Goal: Find specific page/section: Find specific page/section

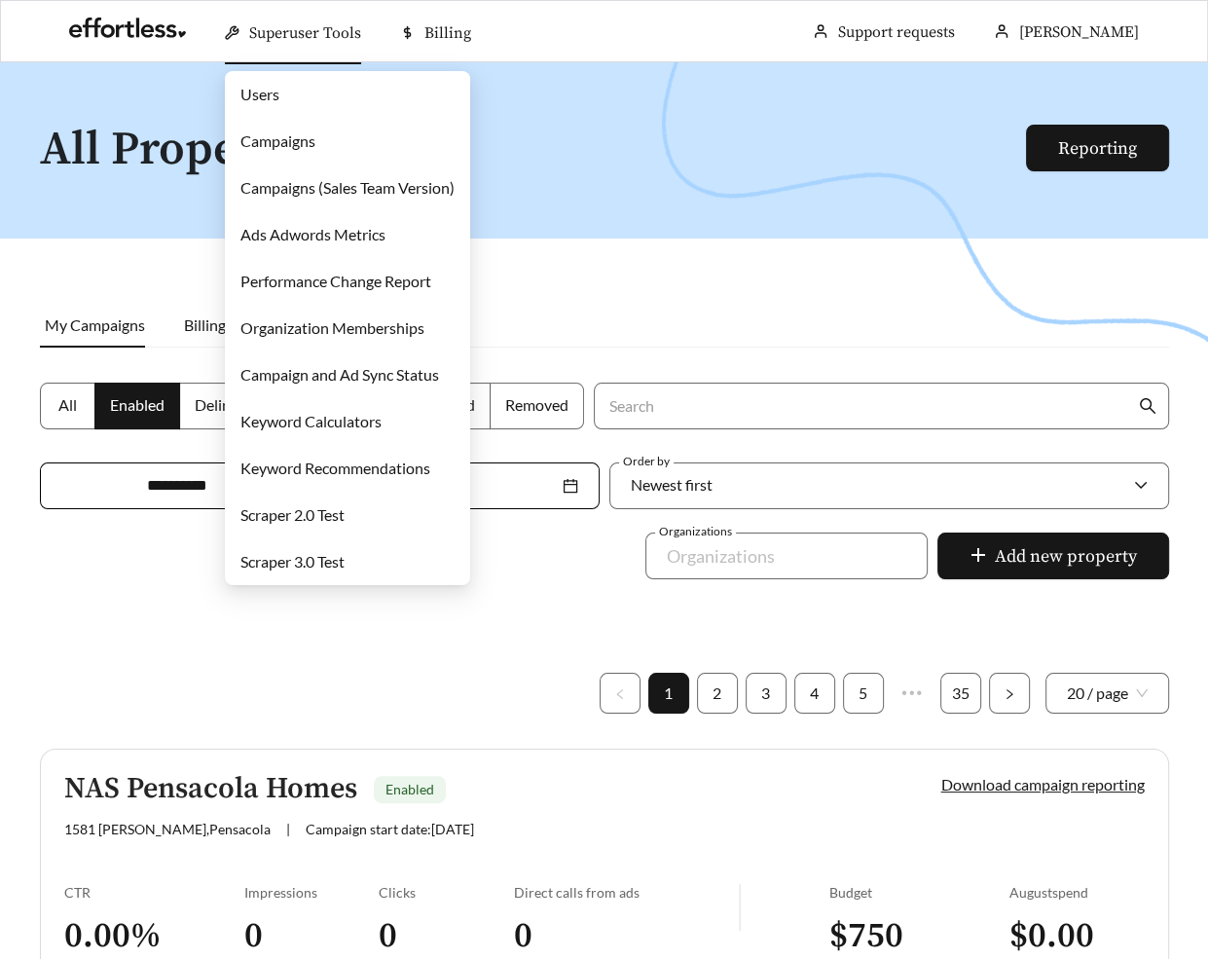
click at [266, 131] on link "Campaigns" at bounding box center [277, 140] width 75 height 18
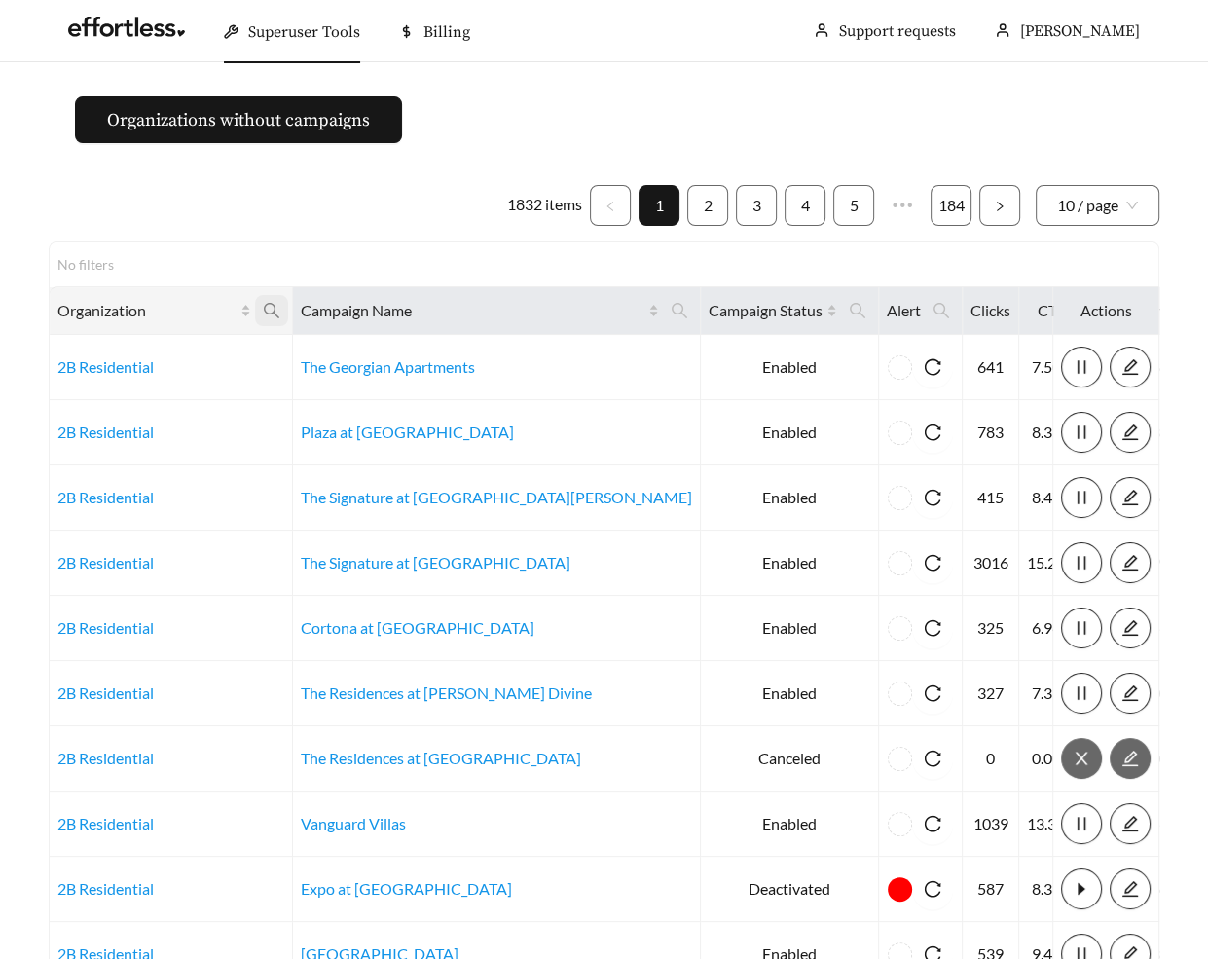
click at [280, 313] on icon "search" at bounding box center [272, 311] width 18 height 18
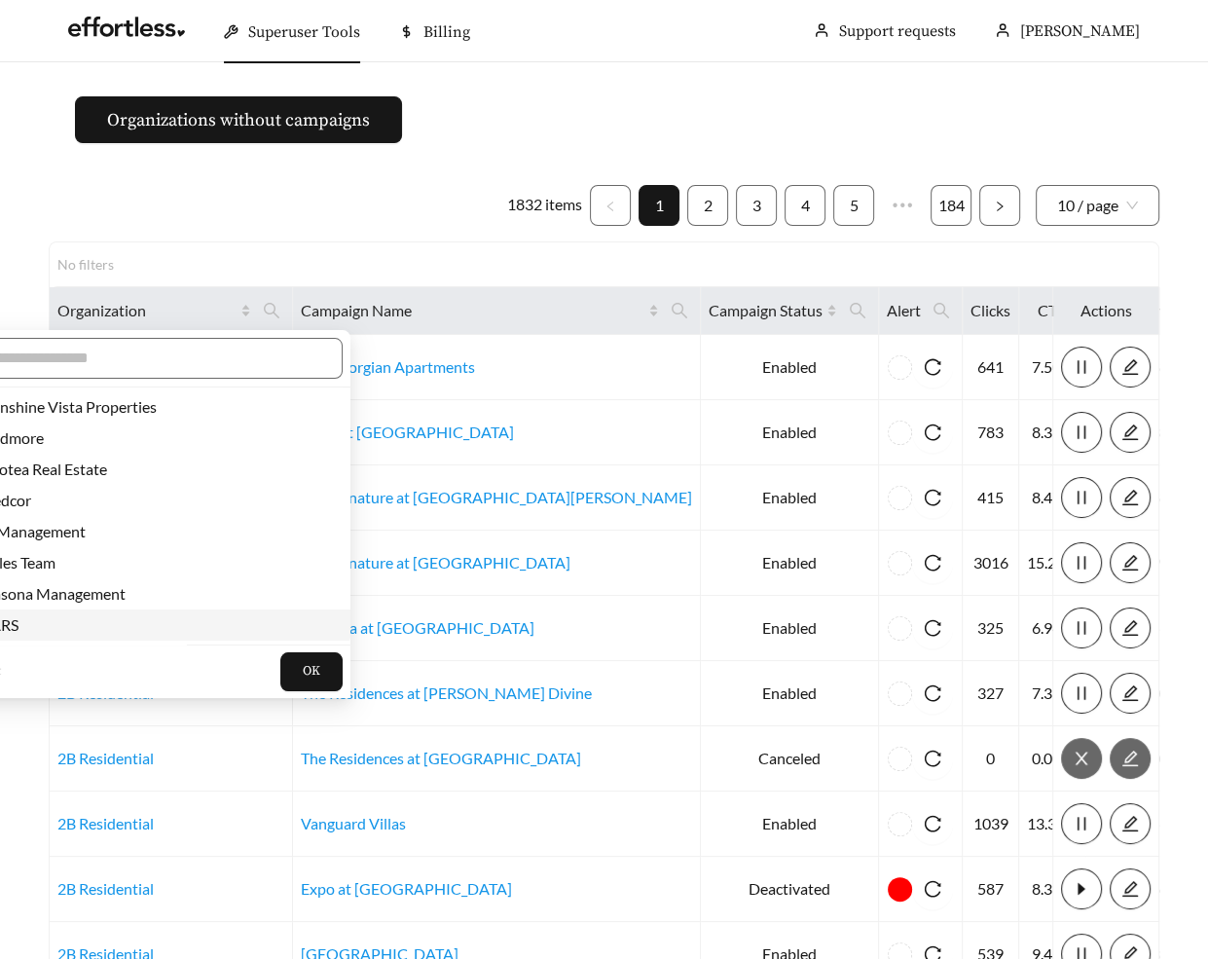
click at [72, 619] on span "JARS" at bounding box center [144, 624] width 369 height 21
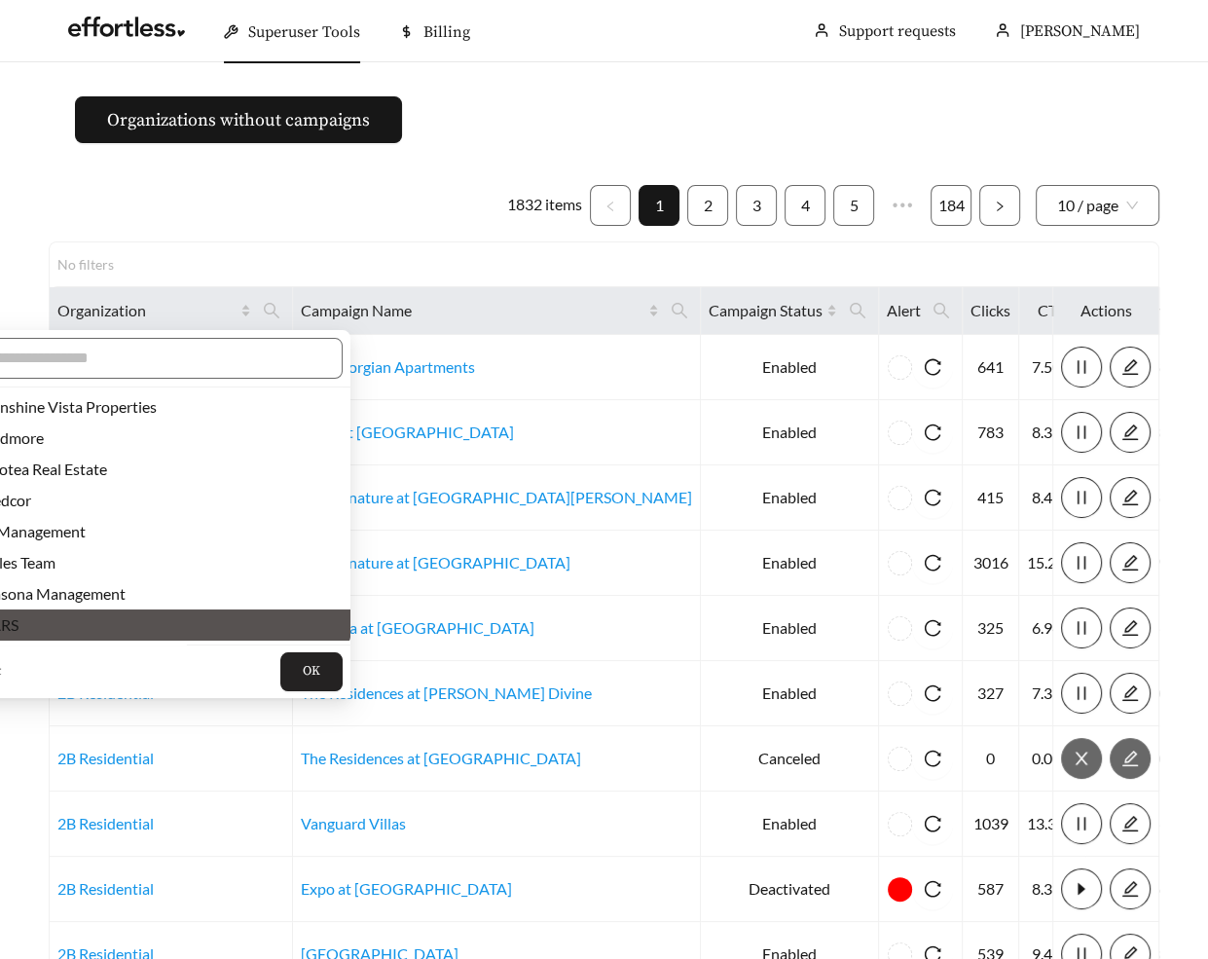
click at [280, 663] on button "OK" at bounding box center [311, 671] width 62 height 39
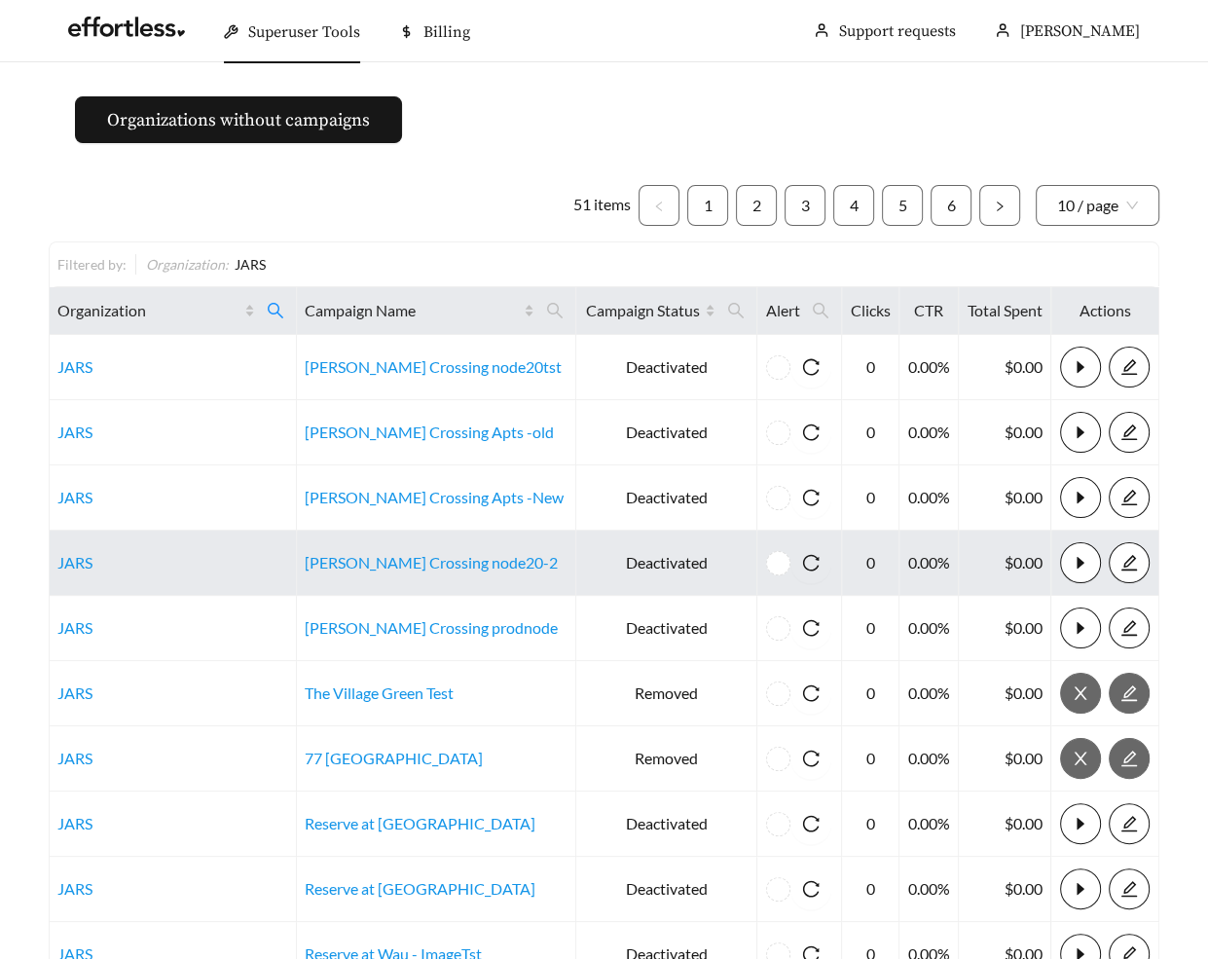
scroll to position [201, 0]
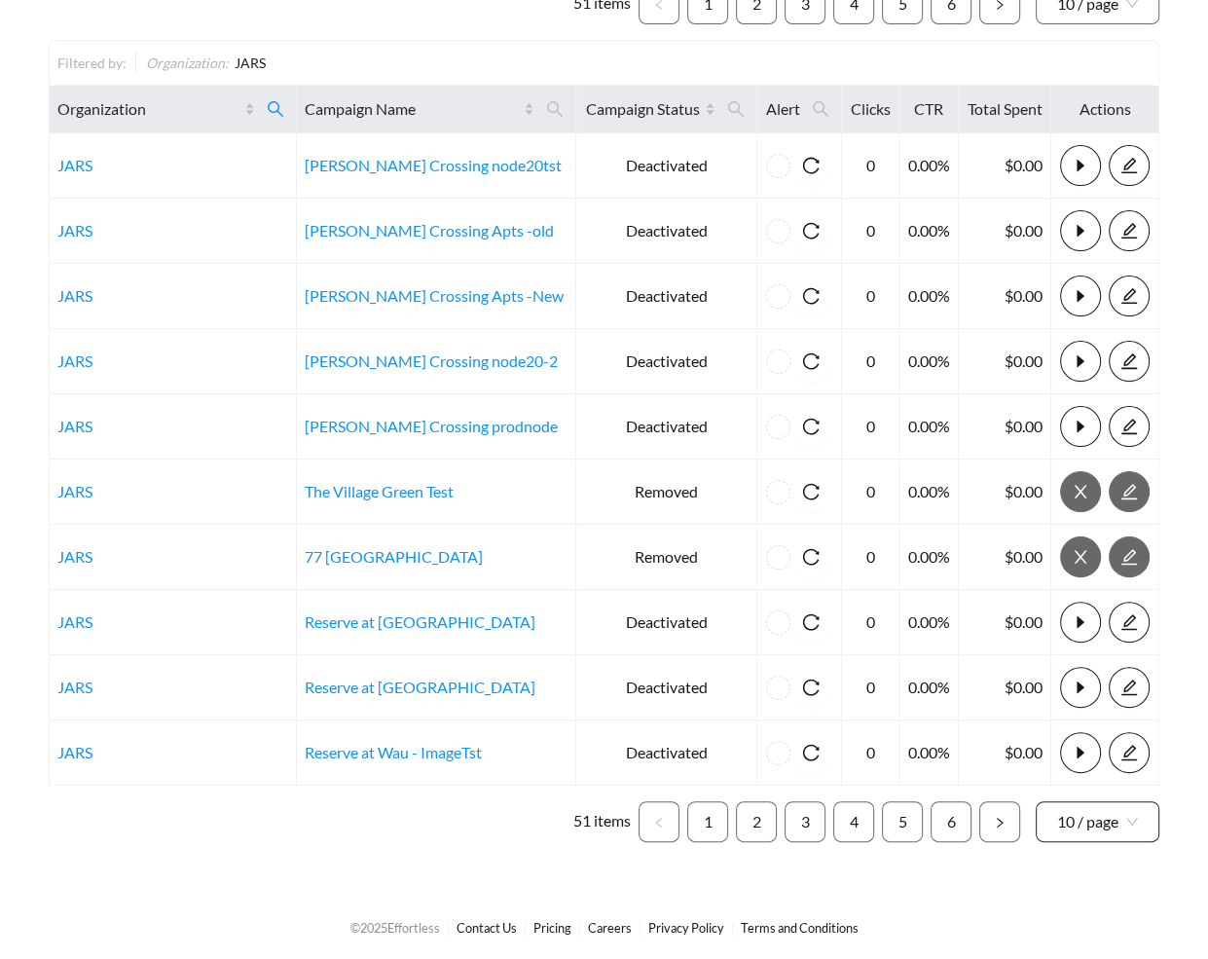
click at [1079, 828] on span "10 / page" at bounding box center [1097, 821] width 81 height 39
click at [1078, 787] on div "100 / page" at bounding box center [1098, 777] width 125 height 31
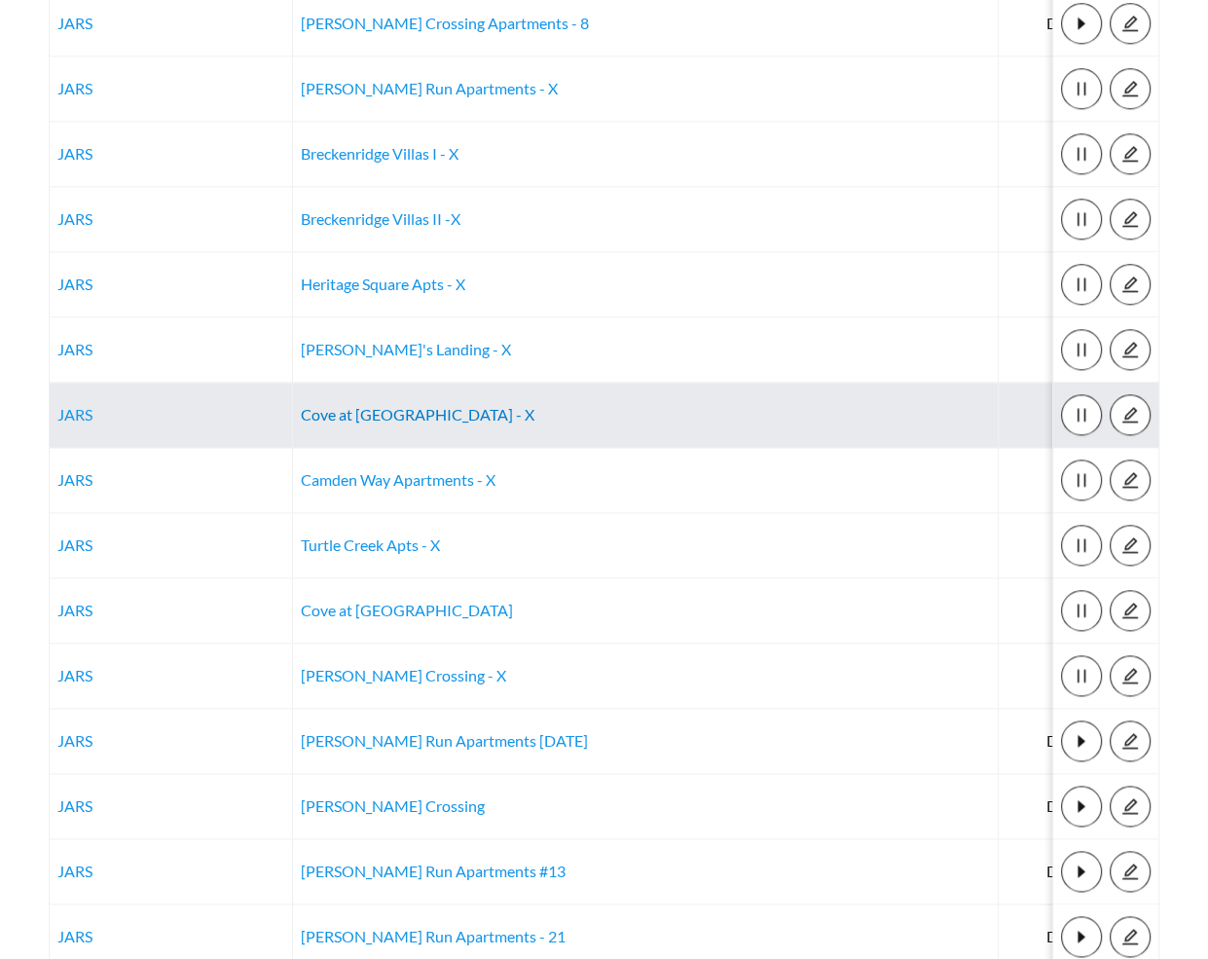
scroll to position [1912, 0]
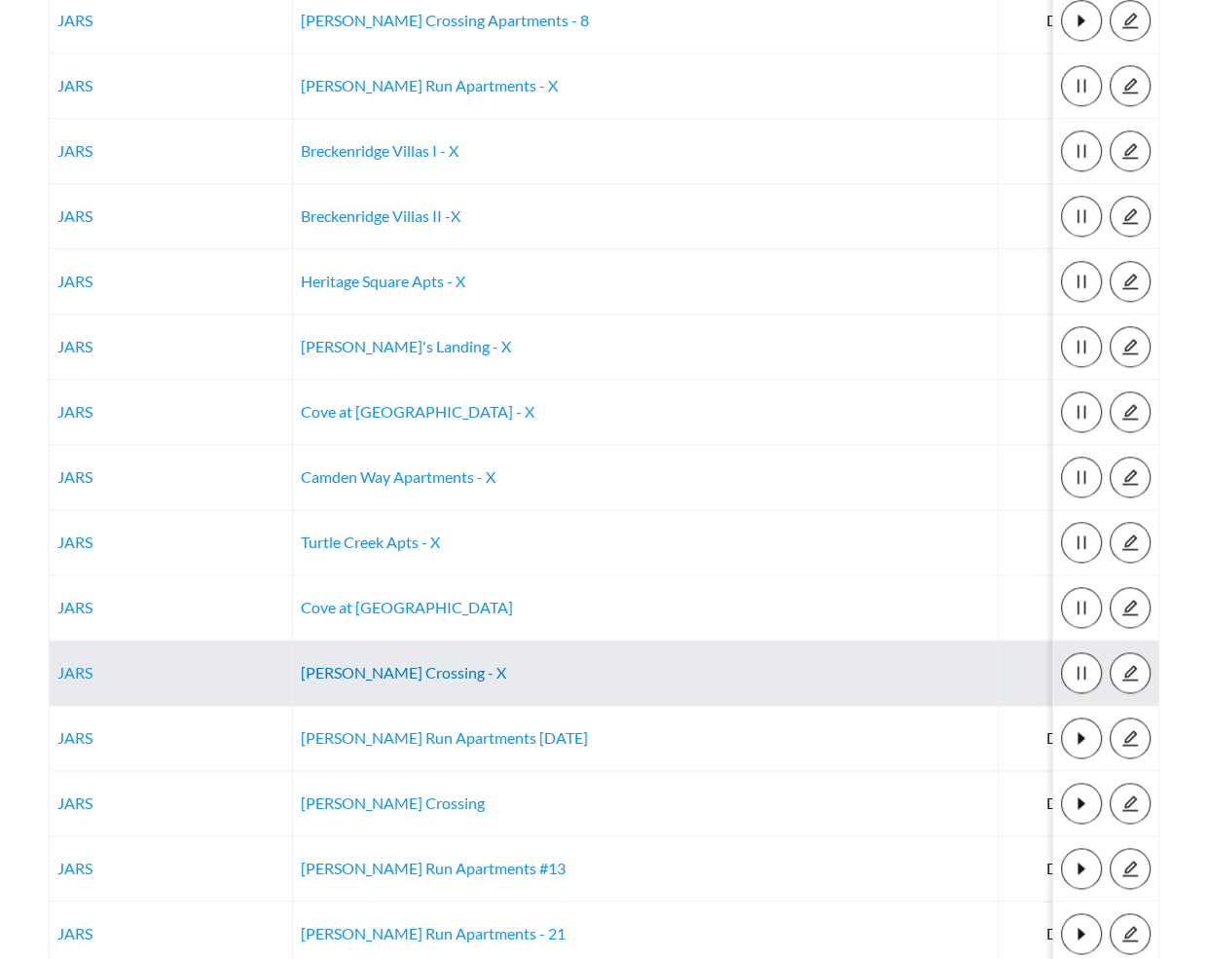
click at [370, 666] on link "[PERSON_NAME] Crossing - X" at bounding box center [403, 672] width 205 height 18
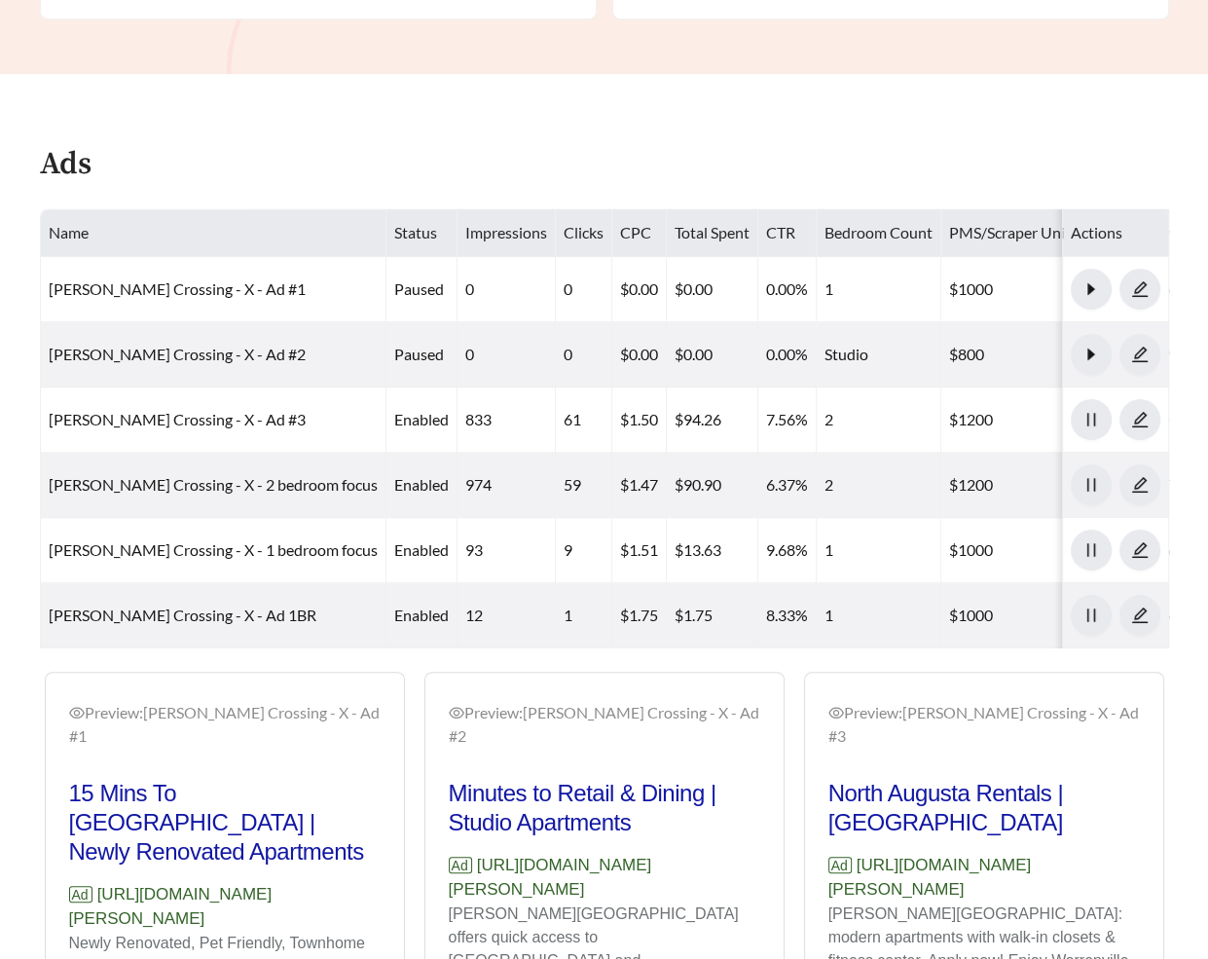
scroll to position [952, 0]
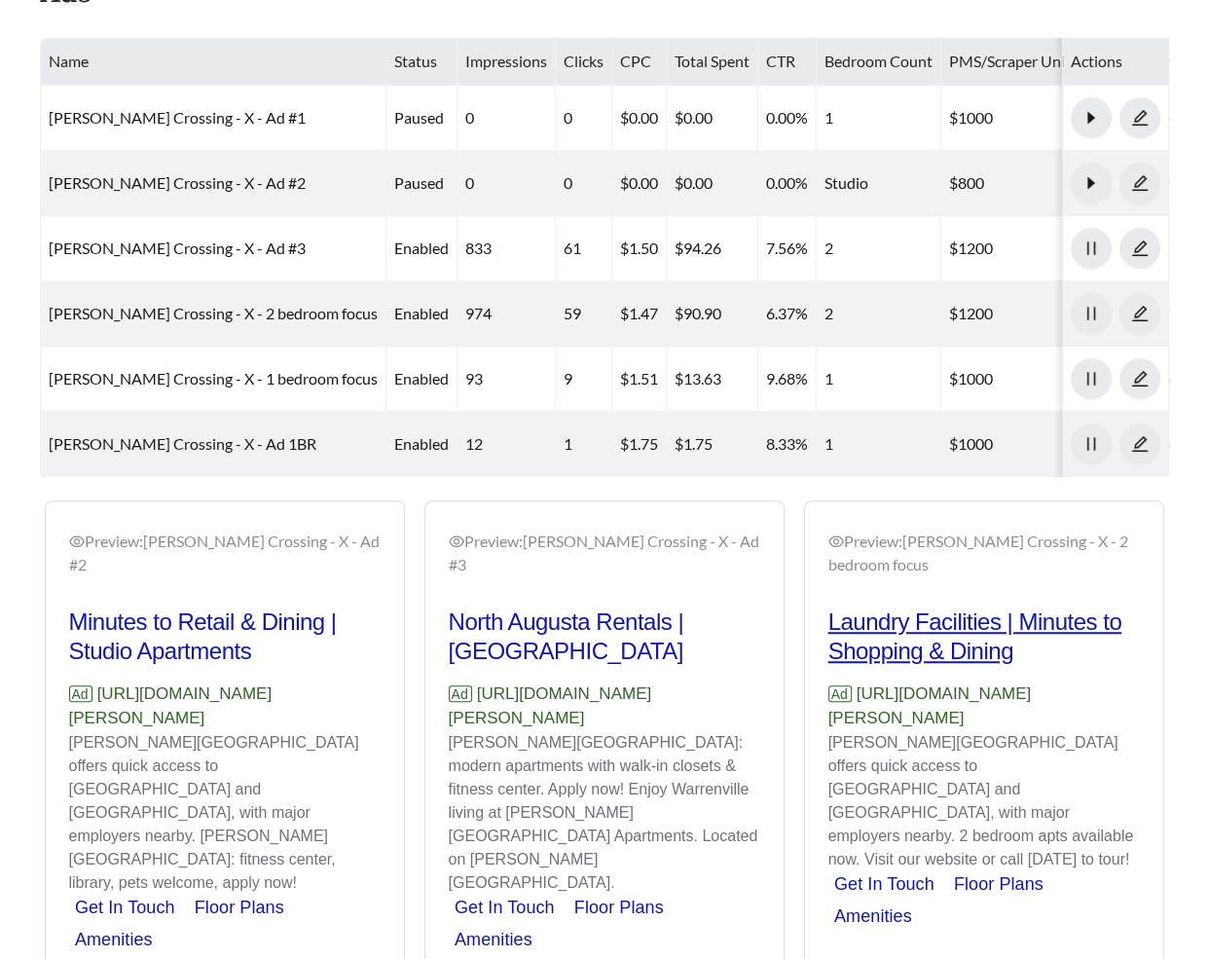
click at [938, 607] on h2 "Laundry Facilities | Minutes to Shopping & Dining" at bounding box center [983, 636] width 311 height 58
click at [877, 607] on h2 "Laundry Facilities | Minutes to Shopping & Dining" at bounding box center [983, 636] width 311 height 58
drag, startPoint x: 875, startPoint y: 499, endPoint x: 907, endPoint y: 479, distance: 38.1
click at [907, 529] on div "Preview: [PERSON_NAME][GEOGRAPHIC_DATA] - X - 2 bedroom focus" at bounding box center [983, 552] width 311 height 47
drag, startPoint x: 1121, startPoint y: 680, endPoint x: 830, endPoint y: 651, distance: 292.5
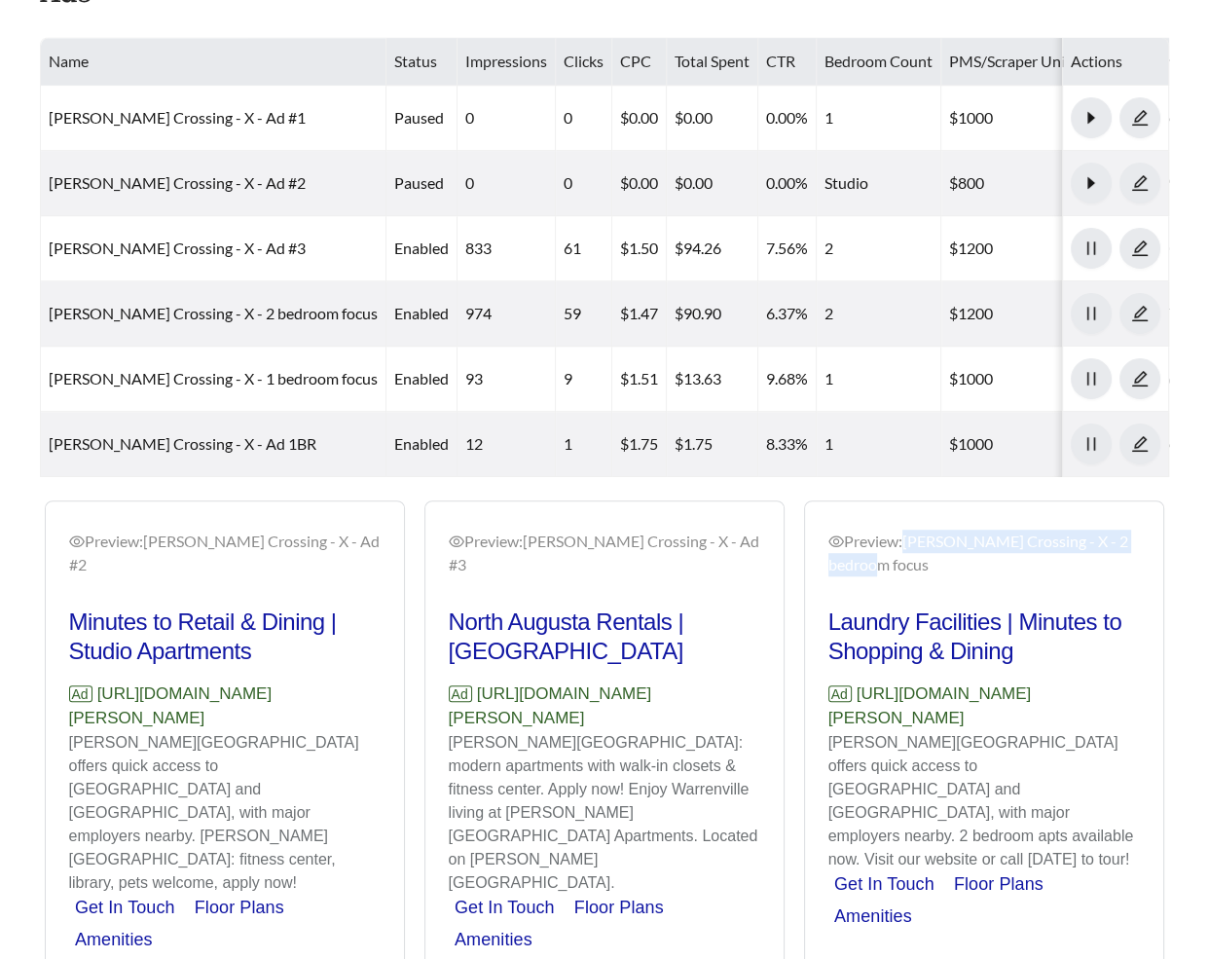
click at [830, 681] on p "Ad [URL][DOMAIN_NAME][PERSON_NAME]" at bounding box center [983, 706] width 311 height 50
copy p "[URL][DOMAIN_NAME][PERSON_NAME]"
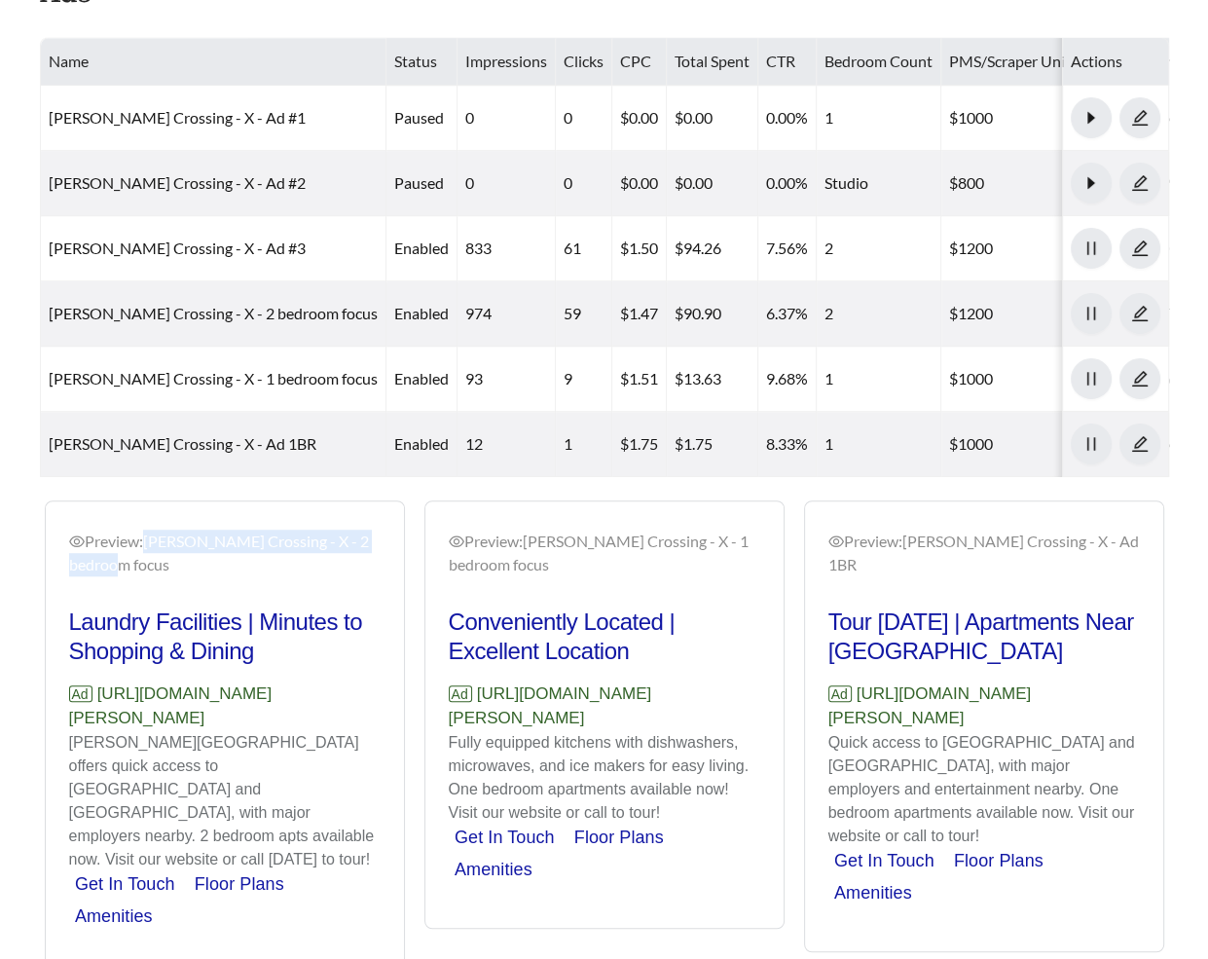
drag, startPoint x: 737, startPoint y: 680, endPoint x: 450, endPoint y: 659, distance: 287.9
click at [450, 681] on p "Ad [URL][DOMAIN_NAME][PERSON_NAME]" at bounding box center [604, 706] width 311 height 50
copy p "[URL][DOMAIN_NAME][PERSON_NAME]"
